Goal: Navigation & Orientation: Understand site structure

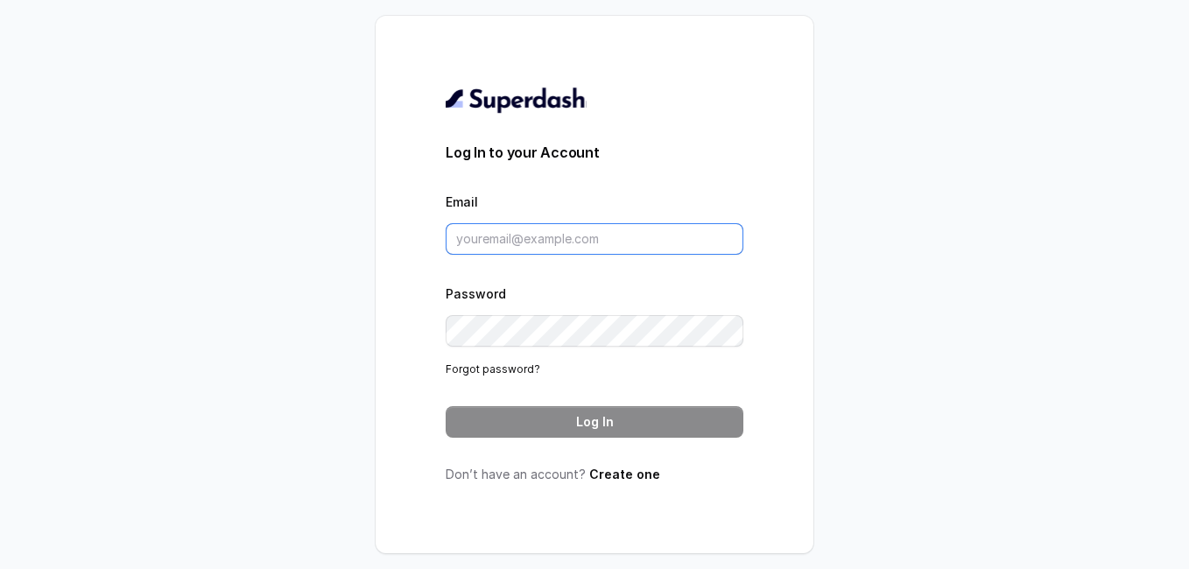
click at [473, 242] on input "Email" at bounding box center [594, 239] width 298 height 32
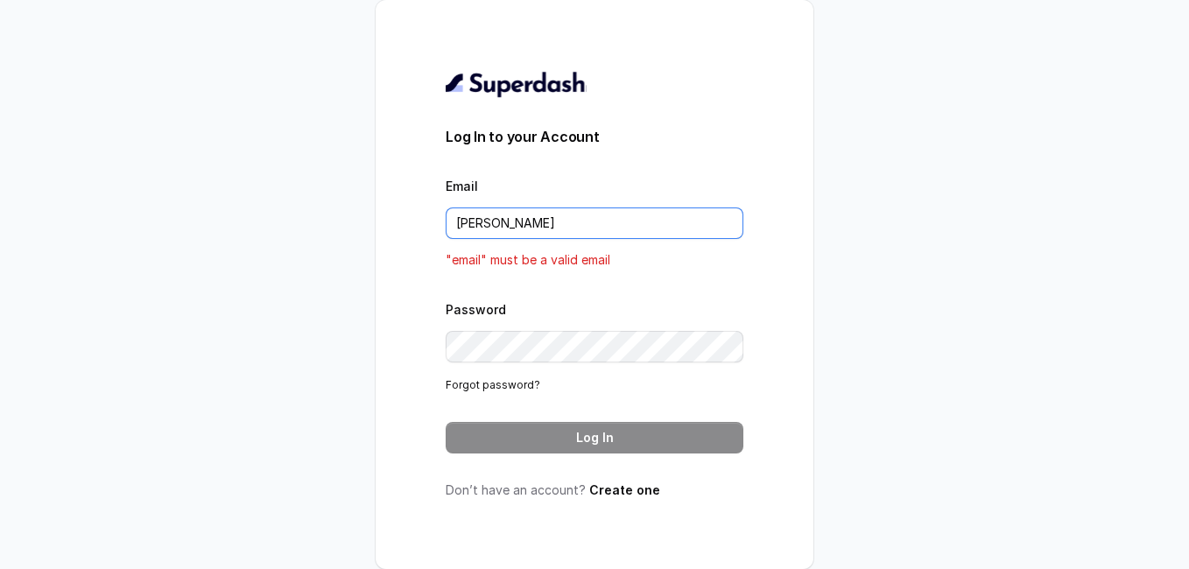
type input "[EMAIL_ADDRESS][DOMAIN_NAME]"
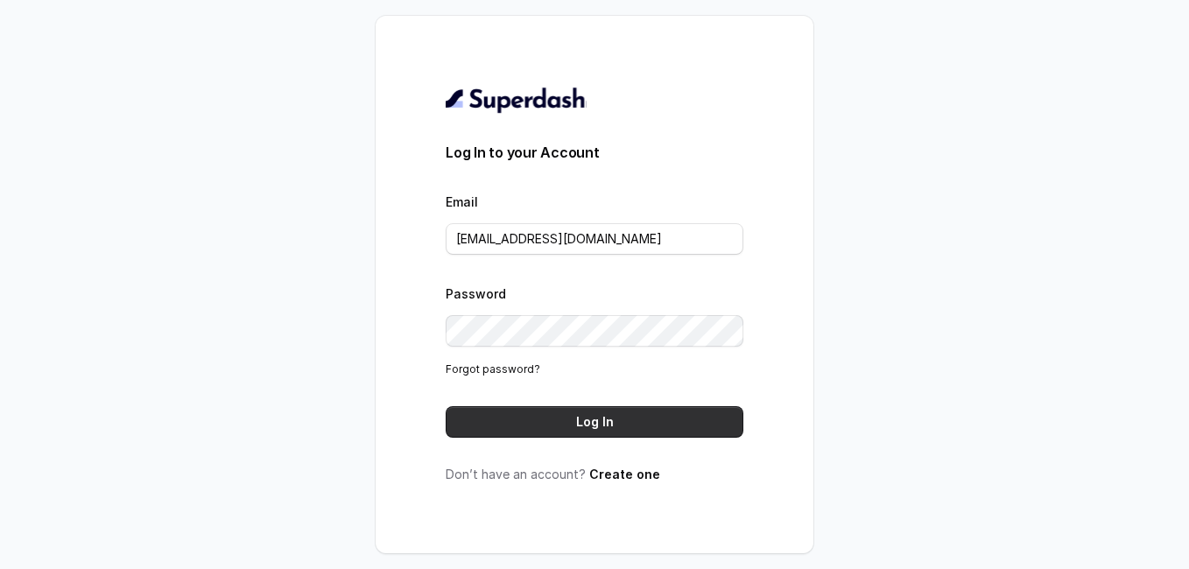
click at [519, 413] on button "Log In" at bounding box center [594, 422] width 298 height 32
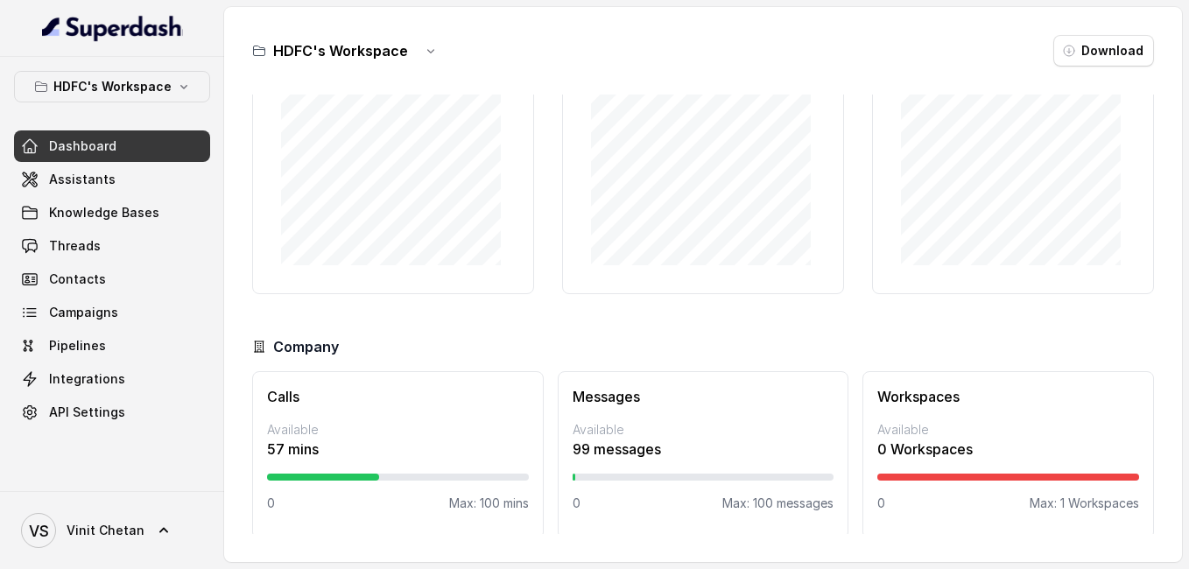
scroll to position [139, 0]
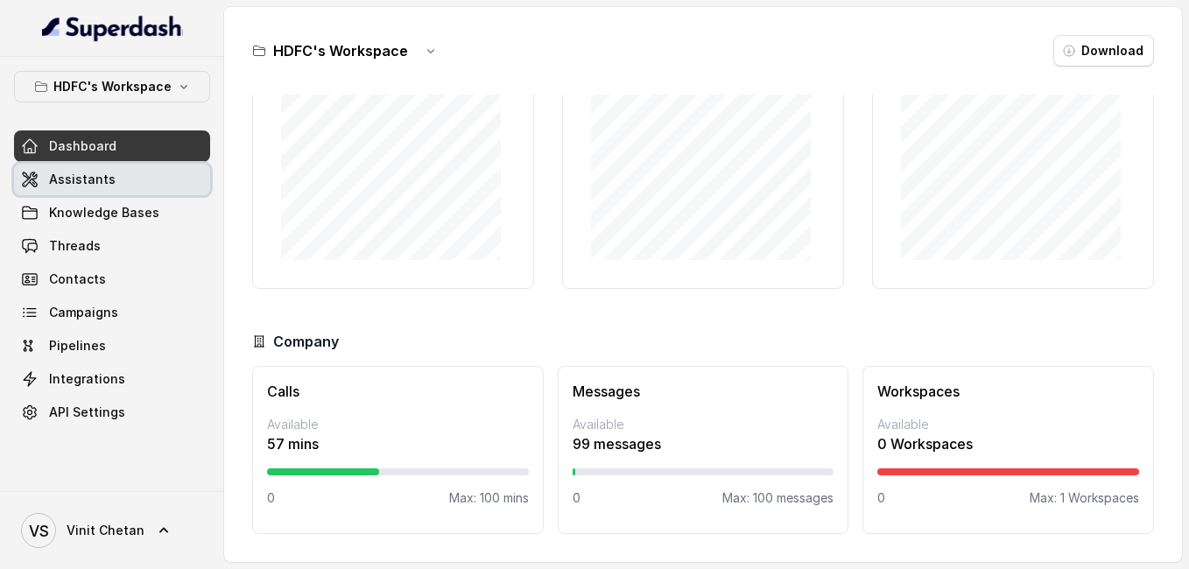
click at [128, 179] on link "Assistants" at bounding box center [112, 180] width 196 height 32
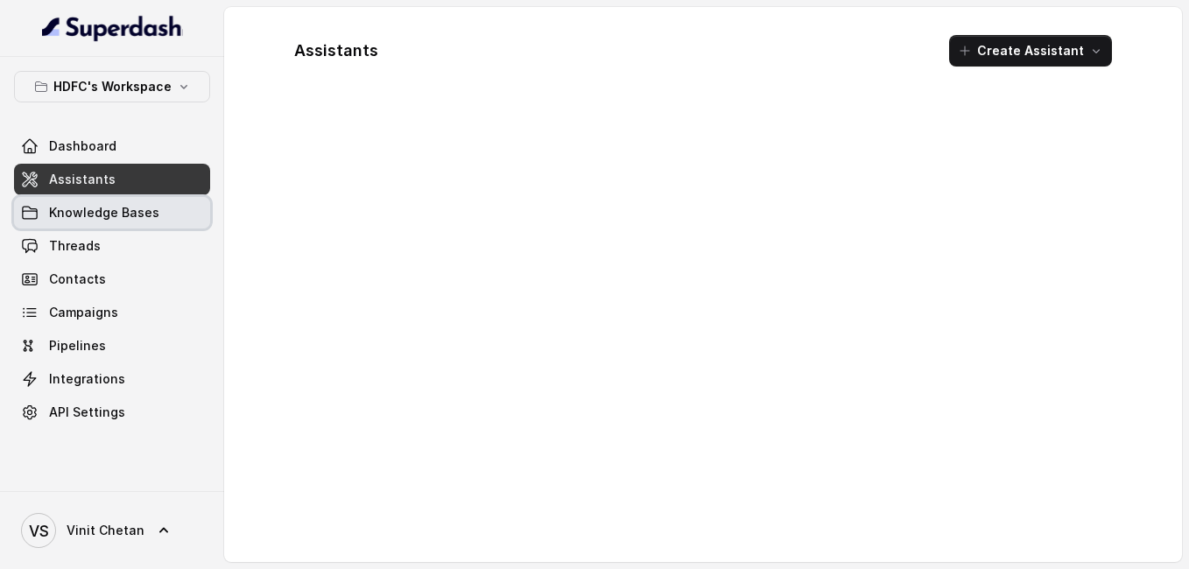
click at [131, 209] on span "Knowledge Bases" at bounding box center [104, 213] width 110 height 18
